Goal: Navigation & Orientation: Find specific page/section

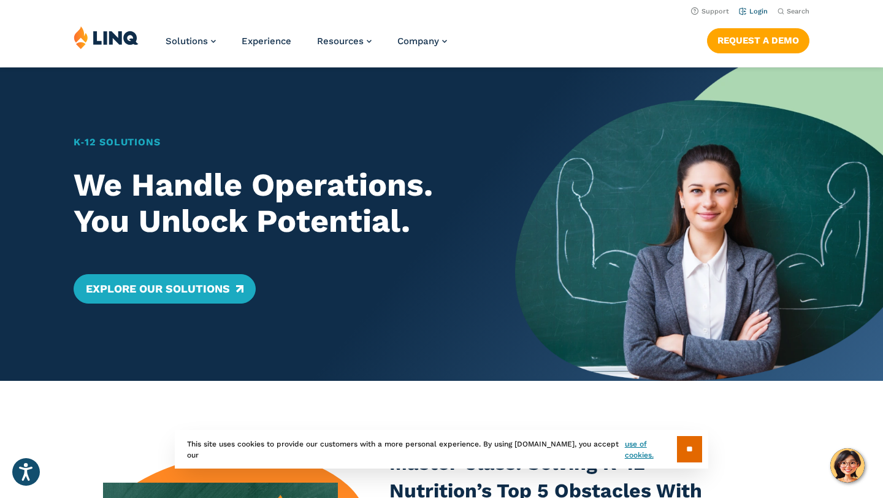
click at [762, 13] on link "Login" at bounding box center [753, 11] width 29 height 8
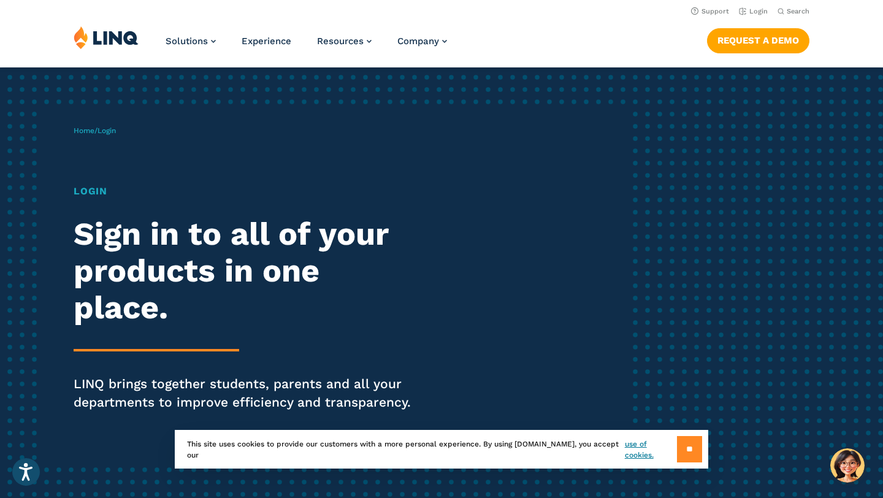
click at [680, 447] on input "**" at bounding box center [689, 449] width 25 height 26
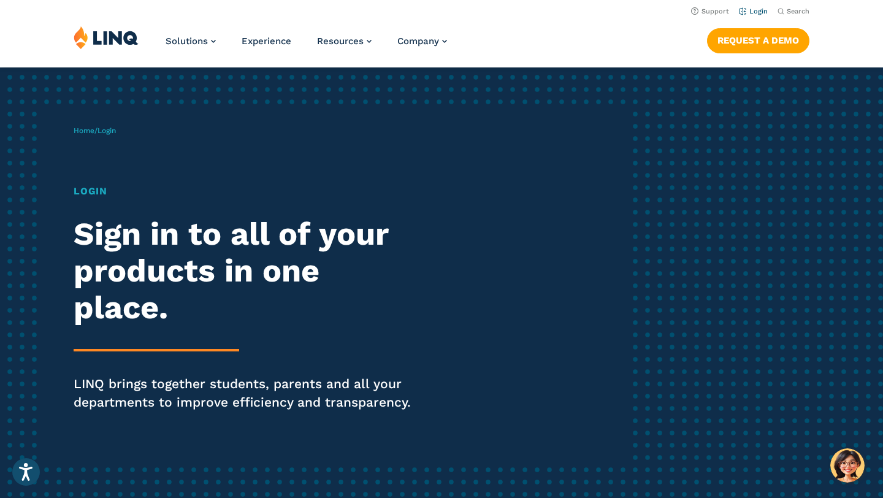
click at [758, 13] on link "Login" at bounding box center [753, 11] width 29 height 8
click at [752, 10] on link "Login" at bounding box center [753, 11] width 29 height 8
click at [123, 36] on img at bounding box center [106, 37] width 65 height 23
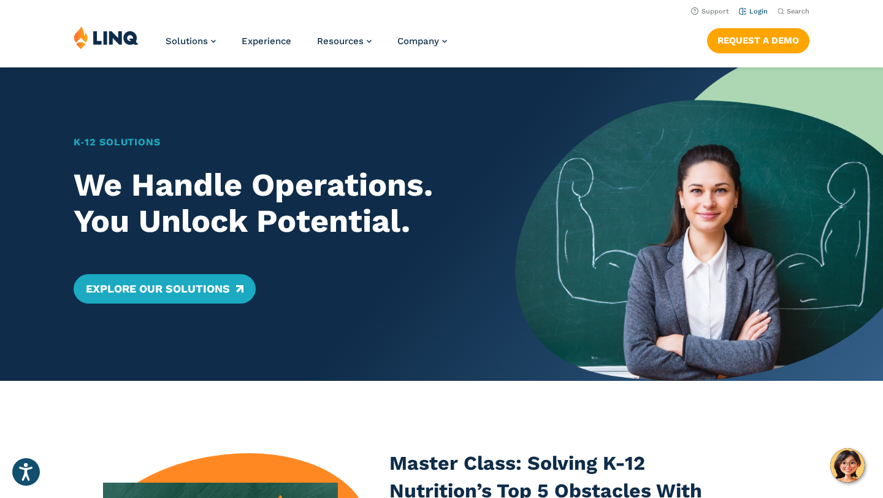
click at [758, 13] on link "Login" at bounding box center [753, 11] width 29 height 8
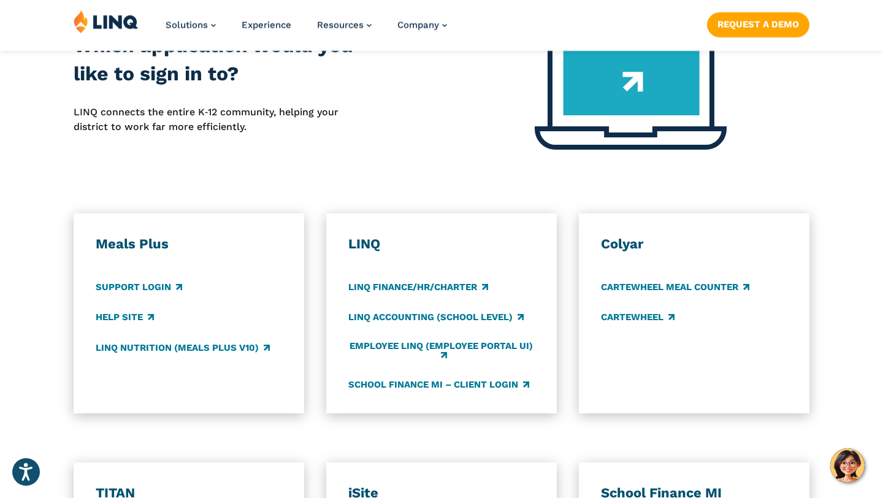
scroll to position [573, 0]
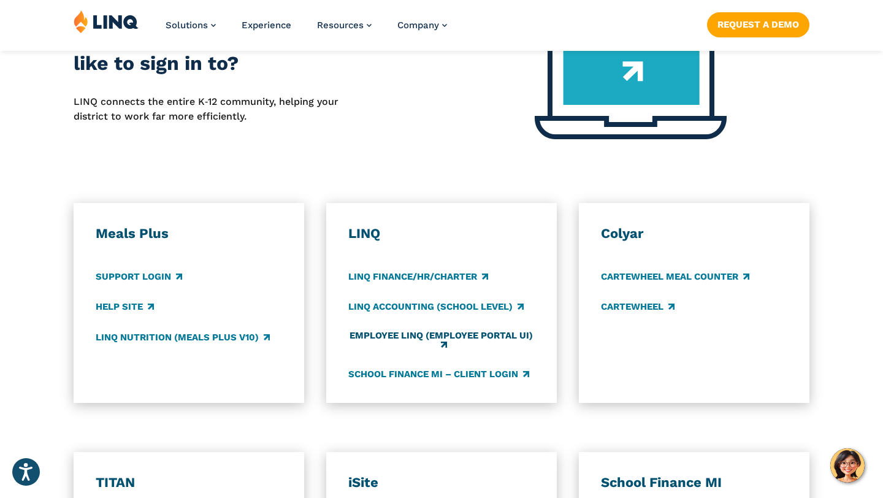
click at [415, 334] on link "Employee LINQ (Employee Portal UI)" at bounding box center [441, 341] width 186 height 20
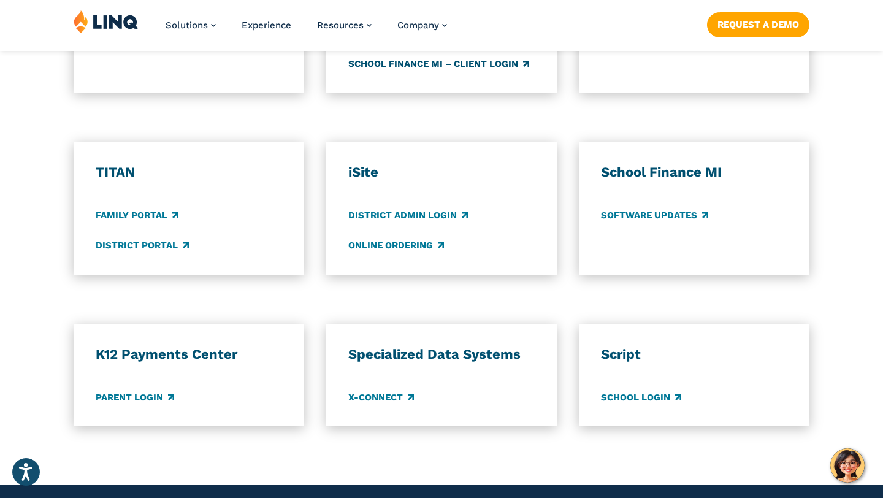
scroll to position [886, 0]
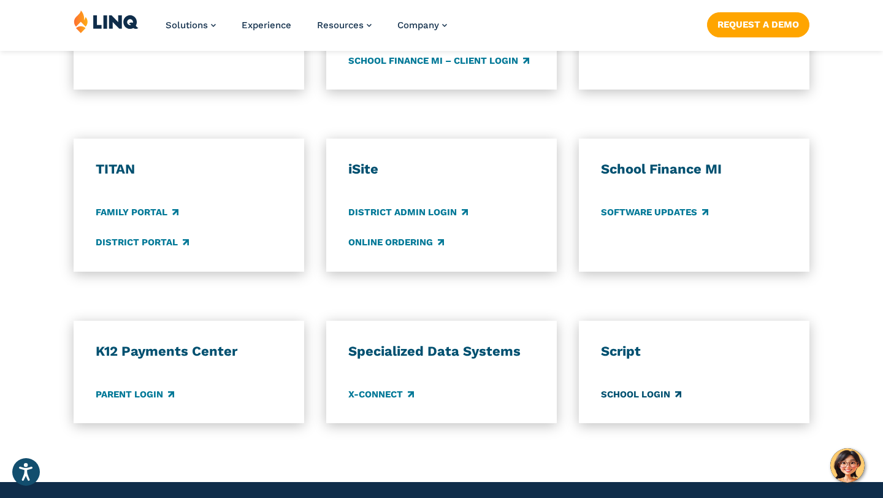
click at [607, 392] on link "School Login" at bounding box center [641, 394] width 80 height 13
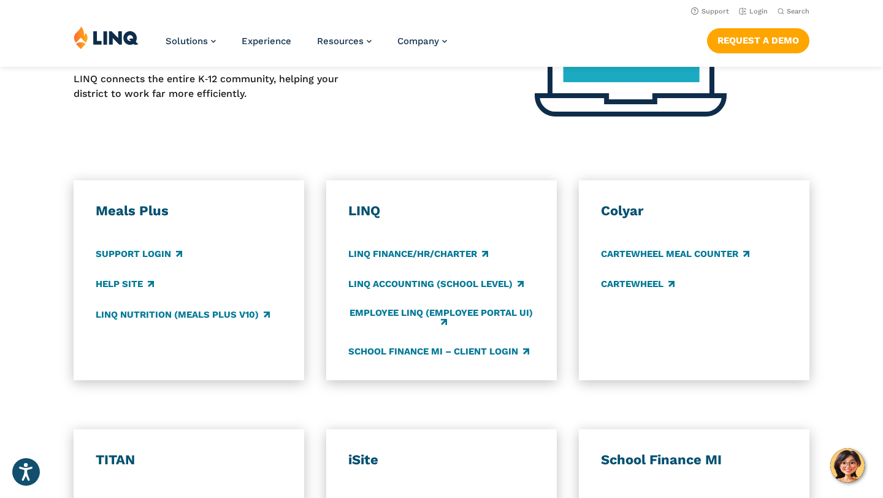
scroll to position [595, 0]
click at [683, 259] on link "CARTEWHEEL Meal Counter" at bounding box center [675, 254] width 148 height 13
click at [641, 287] on link "CARTEWHEEL" at bounding box center [638, 284] width 74 height 13
click at [401, 258] on link "LINQ Finance/HR/Charter" at bounding box center [418, 254] width 140 height 13
click at [375, 286] on link "LINQ Accounting (school level)" at bounding box center [435, 284] width 175 height 13
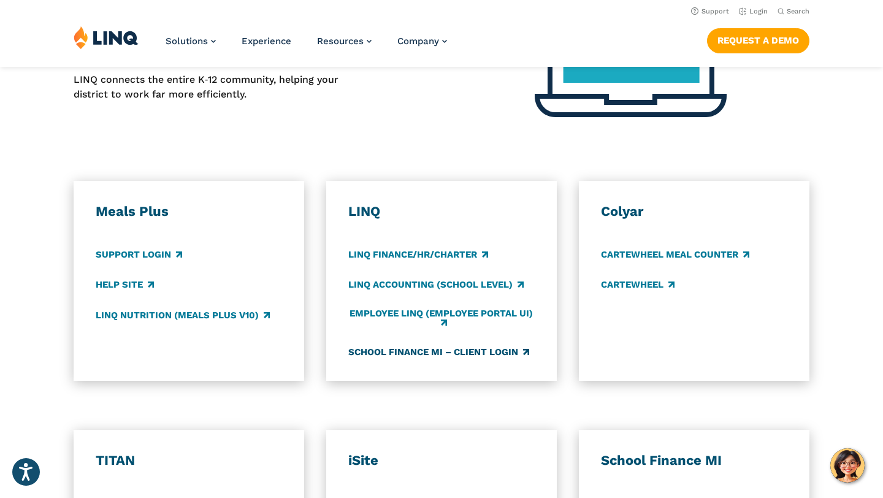
click at [391, 353] on link "School Finance MI – Client Login" at bounding box center [438, 351] width 181 height 13
click at [158, 256] on link "Support Login" at bounding box center [139, 254] width 86 height 13
click at [150, 316] on link "LINQ Nutrition (Meals Plus v10)" at bounding box center [183, 315] width 174 height 13
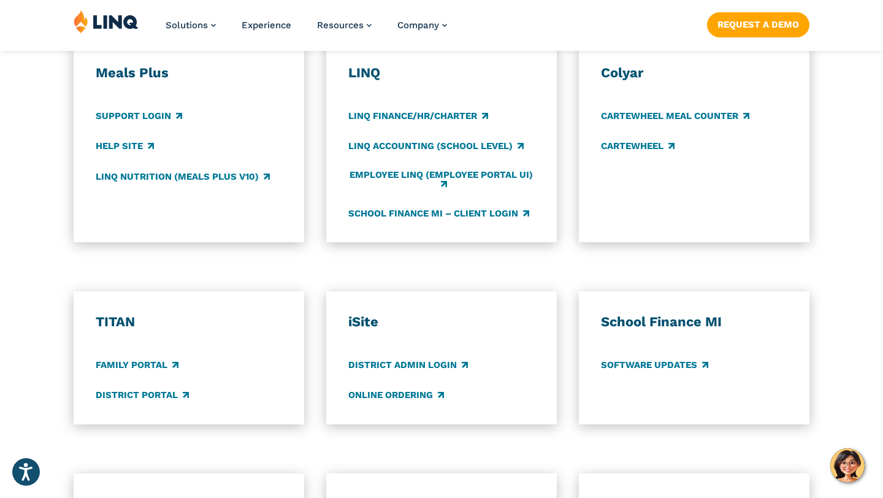
scroll to position [746, 0]
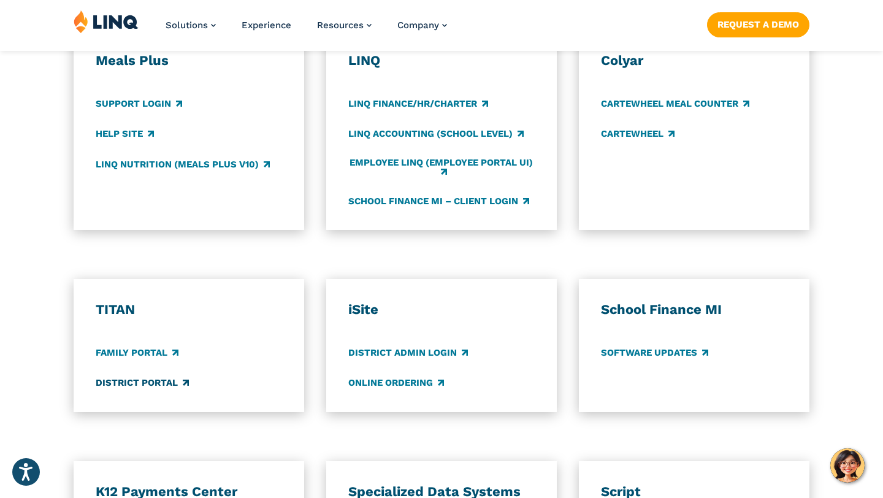
click at [147, 387] on link "District Portal" at bounding box center [142, 383] width 93 height 13
click at [152, 353] on link "Family Portal" at bounding box center [137, 352] width 83 height 13
click at [403, 353] on link "District Admin Login" at bounding box center [408, 352] width 120 height 13
click at [372, 381] on link "Online Ordering" at bounding box center [396, 383] width 96 height 13
click at [440, 348] on link "District Admin Login" at bounding box center [408, 352] width 120 height 13
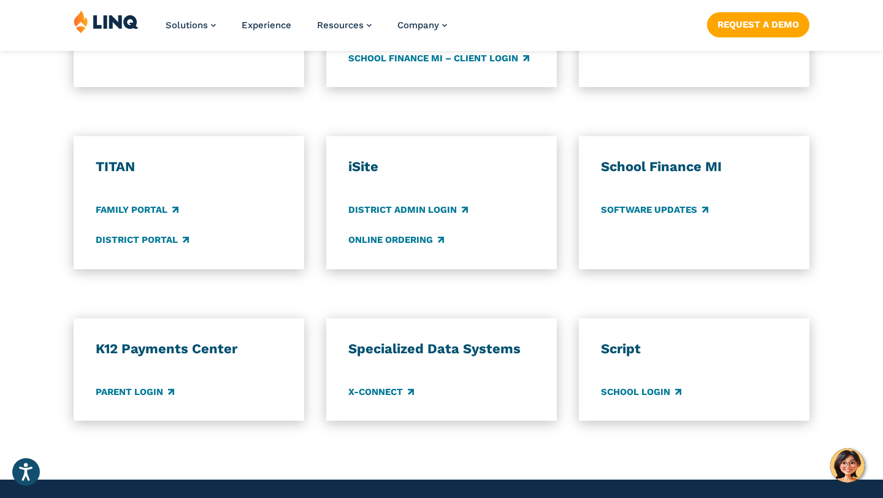
scroll to position [891, 0]
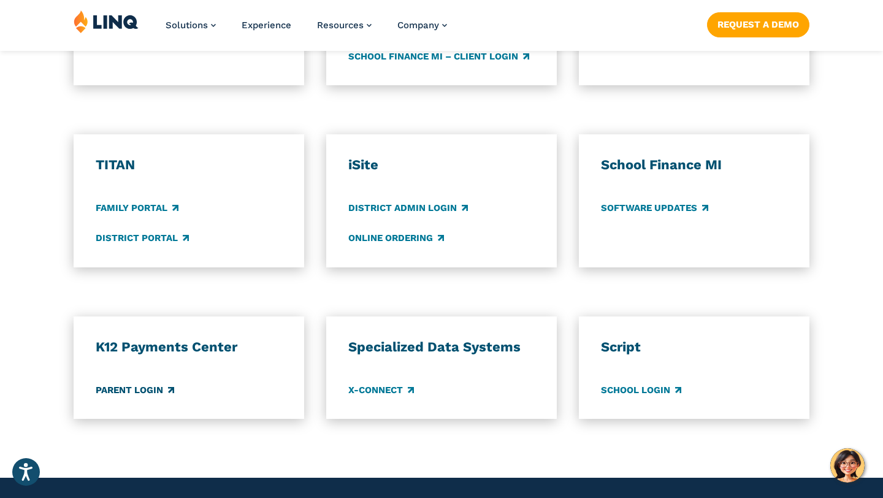
click at [151, 388] on link "Parent Login" at bounding box center [135, 389] width 79 height 13
click at [398, 388] on link "X-Connect" at bounding box center [381, 389] width 66 height 13
click at [635, 393] on link "School Login" at bounding box center [641, 389] width 80 height 13
click at [393, 385] on link "X-Connect" at bounding box center [381, 389] width 66 height 13
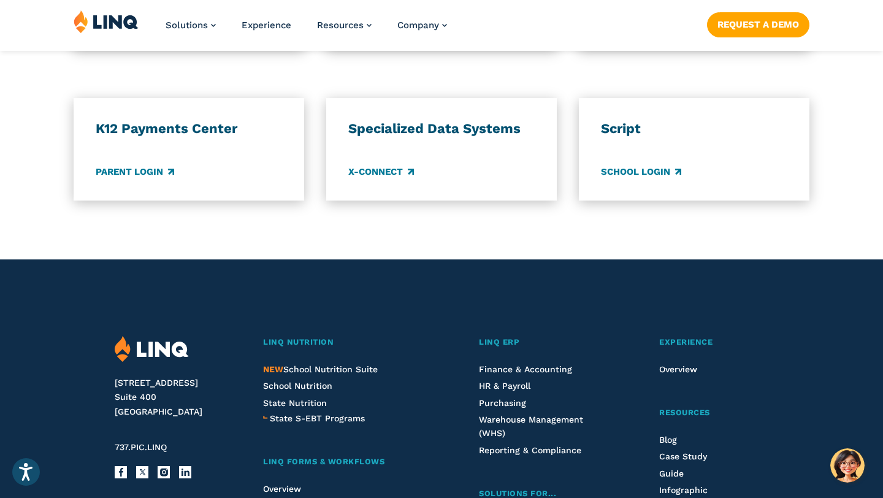
scroll to position [1111, 0]
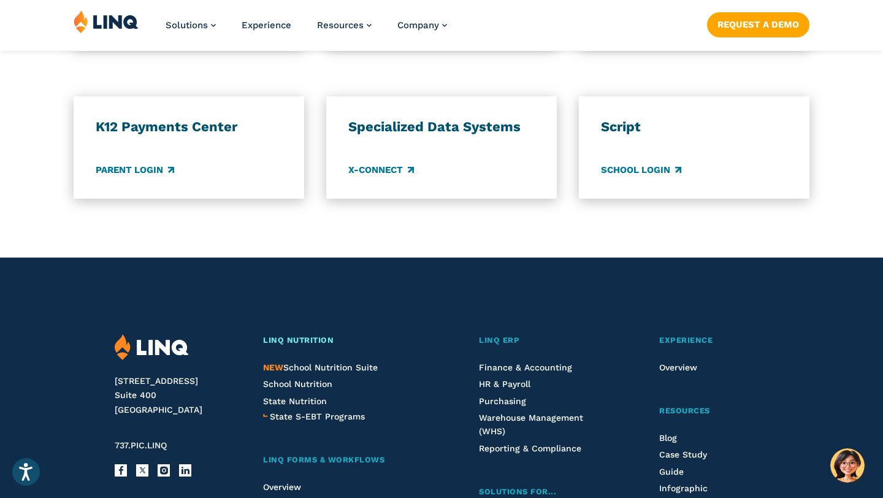
click at [315, 337] on span "LINQ Nutrition" at bounding box center [298, 340] width 71 height 9
click at [286, 383] on span "School Nutrition" at bounding box center [297, 384] width 69 height 10
click at [305, 418] on span "State S-EBT Programs" at bounding box center [317, 417] width 95 height 10
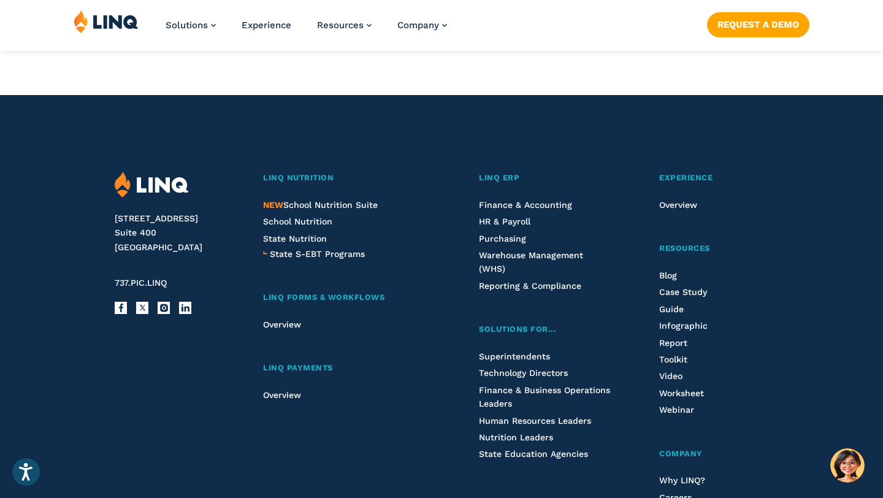
scroll to position [1284, 0]
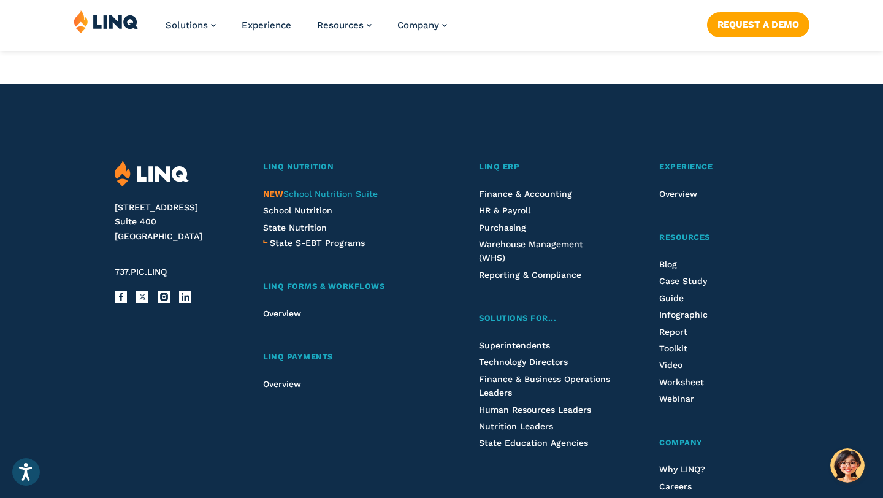
click at [323, 193] on span "NEW School Nutrition Suite" at bounding box center [320, 194] width 115 height 10
click at [287, 215] on span "School Nutrition" at bounding box center [297, 210] width 69 height 10
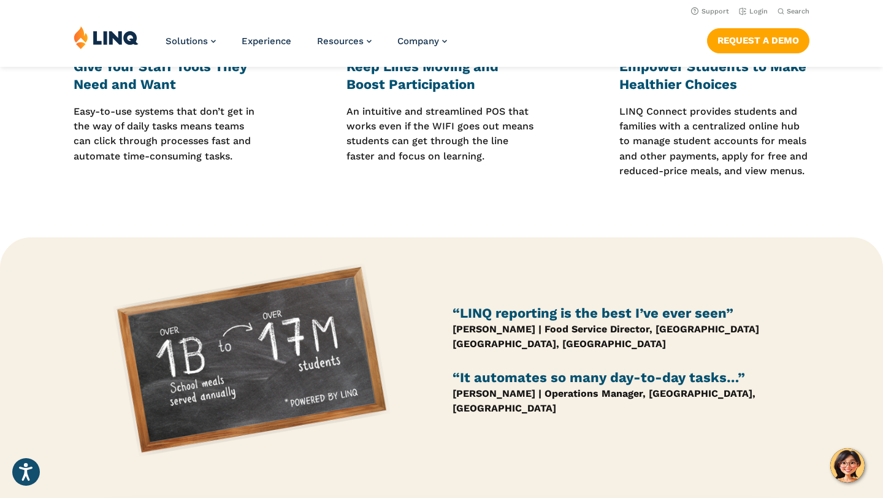
scroll to position [223, 0]
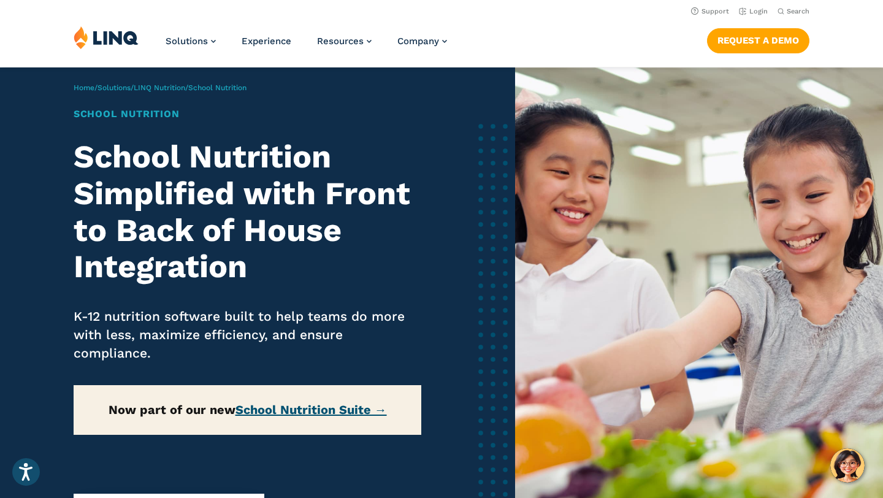
click at [278, 407] on link "School Nutrition Suite →" at bounding box center [312, 409] width 152 height 15
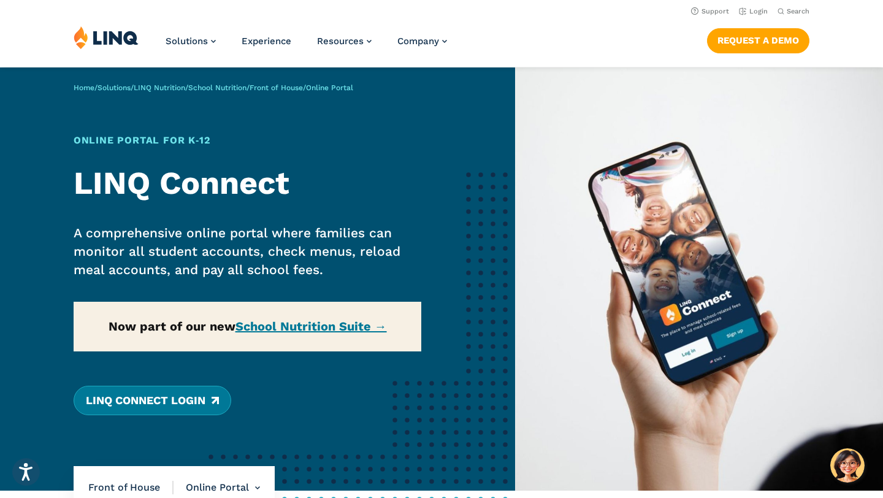
click at [173, 402] on link "LINQ Connect Login" at bounding box center [153, 400] width 158 height 29
